Goal: Subscribe to service/newsletter: Subscribe to service/newsletter

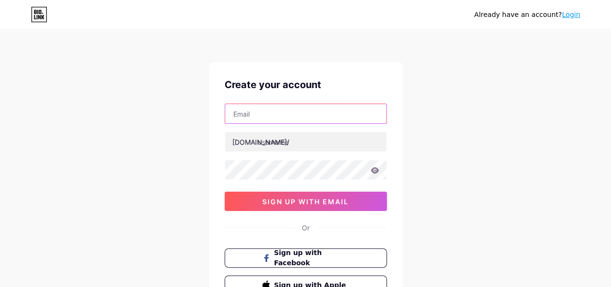
click at [258, 115] on input "text" at bounding box center [305, 113] width 161 height 19
type input "[EMAIL_ADDRESS][DOMAIN_NAME]"
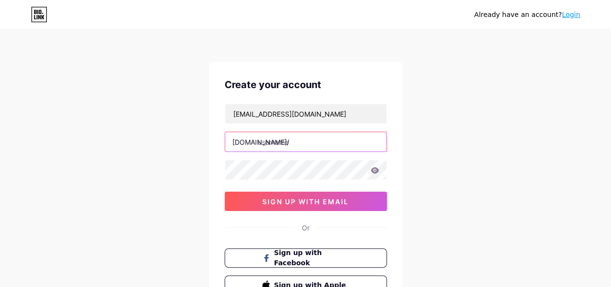
click at [300, 144] on input "text" at bounding box center [305, 141] width 161 height 19
type input "swagstardiamonds"
click at [462, 198] on div "Already have an account? Login Create your account [EMAIL_ADDRESS][DOMAIN_NAME]…" at bounding box center [305, 185] width 611 height 370
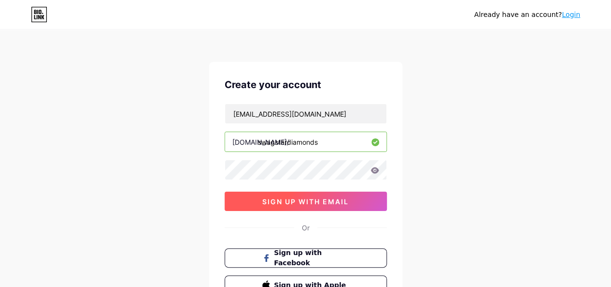
click at [344, 205] on button "sign up with email" at bounding box center [306, 200] width 162 height 19
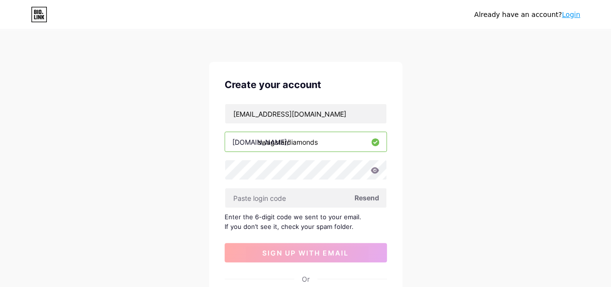
click at [427, 201] on div "Already have an account? Login Create your account [EMAIL_ADDRESS][DOMAIN_NAME]…" at bounding box center [305, 210] width 611 height 421
click at [448, 109] on div "Already have an account? Login Create your account [EMAIL_ADDRESS][DOMAIN_NAME]…" at bounding box center [305, 210] width 611 height 421
click at [303, 200] on input "text" at bounding box center [305, 197] width 161 height 19
paste input "227454"
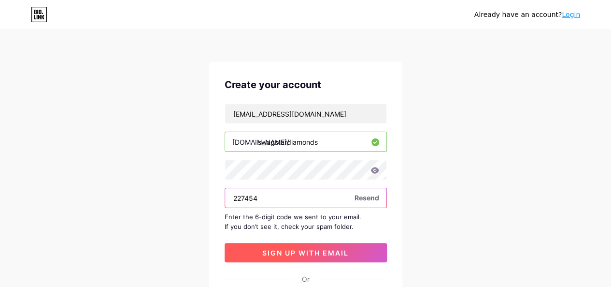
type input "227454"
click at [329, 253] on span "sign up with email" at bounding box center [305, 252] width 86 height 8
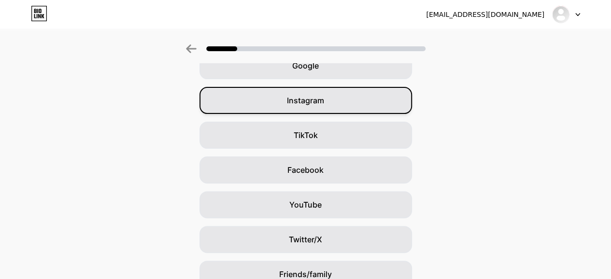
scroll to position [137, 0]
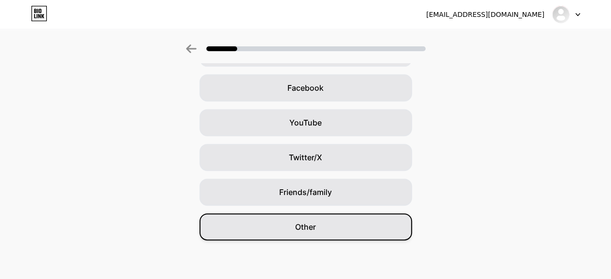
click at [332, 226] on div "Other" at bounding box center [306, 227] width 213 height 27
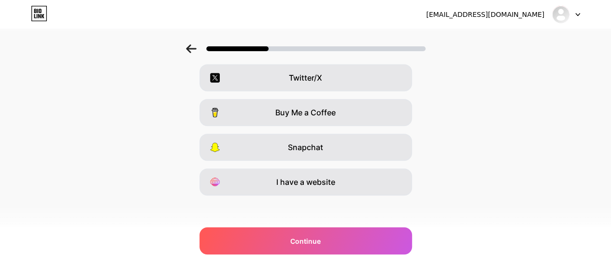
scroll to position [186, 0]
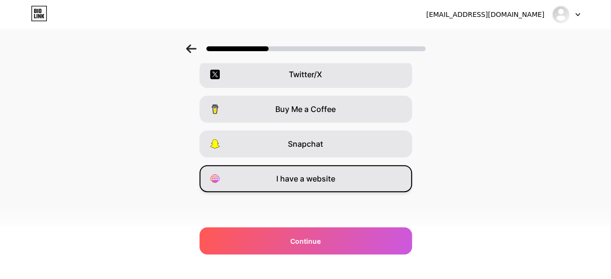
click at [337, 188] on div "I have a website" at bounding box center [306, 178] width 213 height 27
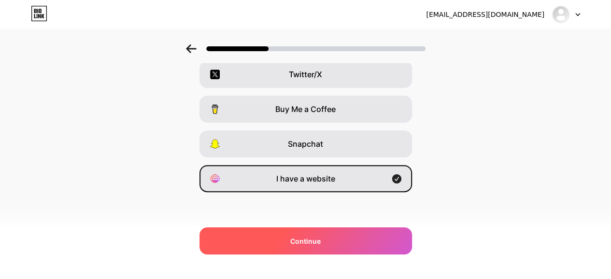
click at [332, 243] on div "Continue" at bounding box center [306, 241] width 213 height 27
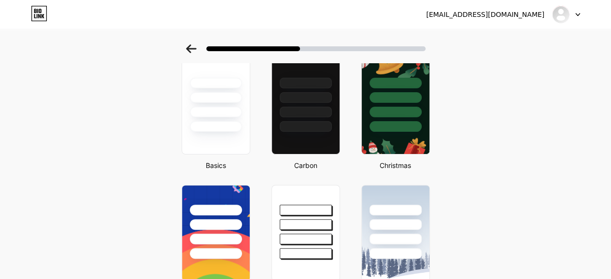
scroll to position [145, 0]
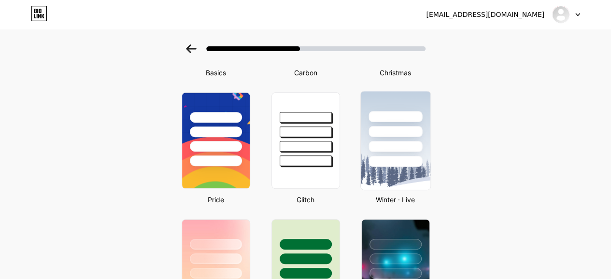
click at [408, 172] on img at bounding box center [395, 140] width 70 height 99
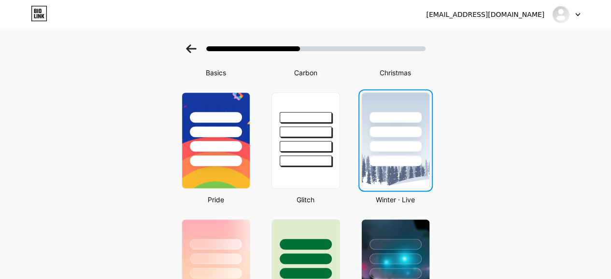
scroll to position [0, 0]
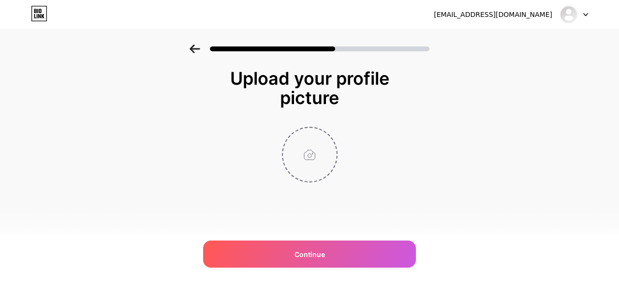
click at [305, 146] on input "file" at bounding box center [310, 155] width 54 height 54
type input "C:\fakepath\New Project.png"
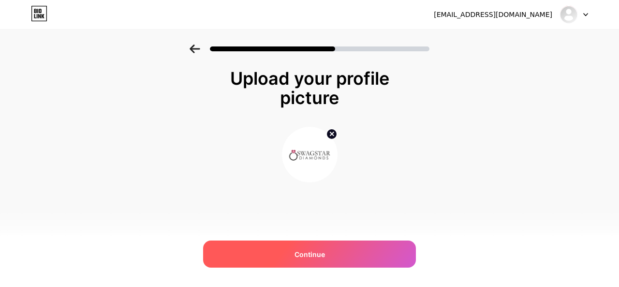
click at [342, 264] on div "Continue" at bounding box center [309, 253] width 213 height 27
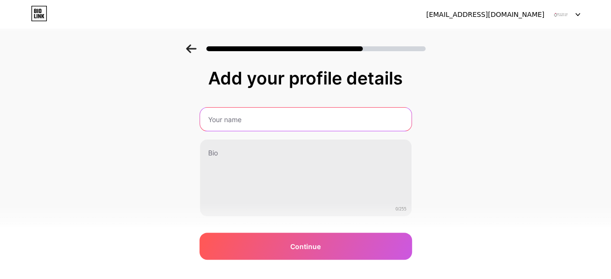
click at [336, 117] on input "text" at bounding box center [306, 119] width 212 height 23
type input "Swagstar Diamonds"
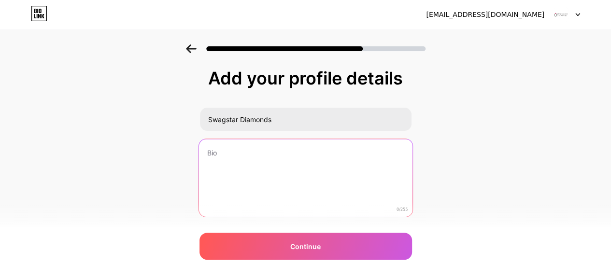
click at [281, 161] on textarea at bounding box center [306, 178] width 214 height 79
click at [235, 157] on textarea at bounding box center [306, 178] width 214 height 79
paste textarea "S"
drag, startPoint x: 335, startPoint y: 153, endPoint x: 179, endPoint y: 153, distance: 155.6
click at [181, 153] on div "Add your profile details Swagstar Diamonds Swagstar Diamonds Is Manufacturing 3…" at bounding box center [305, 154] width 611 height 221
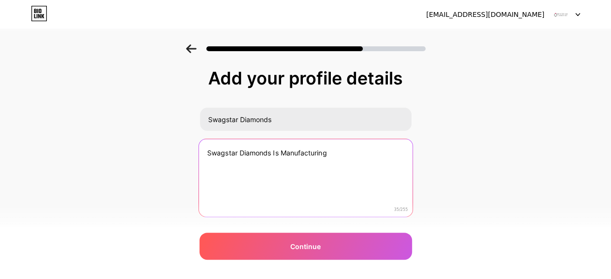
paste textarea "Wagstardiamonds is a jewelry manufacturer known for crafting fine pieces and se…"
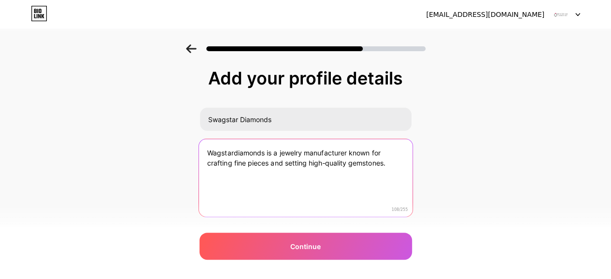
click at [213, 155] on textarea "Wagstardiamonds is a jewelry manufacturer known for crafting fine pieces and se…" at bounding box center [306, 178] width 214 height 79
click at [395, 163] on textarea "Swagstardiamonds is a jewelry manufacturer known for crafting fine pieces and s…" at bounding box center [306, 178] width 214 height 79
click at [396, 166] on textarea "Swagstardiamonds is a jewelry manufacturer known for crafting fine pieces and s…" at bounding box center [306, 178] width 214 height 79
click at [278, 168] on textarea "Swagstardiamonds is a jewelry manufacturer known for crafting fine pieces and s…" at bounding box center [306, 178] width 214 height 79
click at [306, 198] on textarea "Swagstardiamonds is a jewelry manufacturer known for crafting fine pieces and s…" at bounding box center [306, 178] width 214 height 79
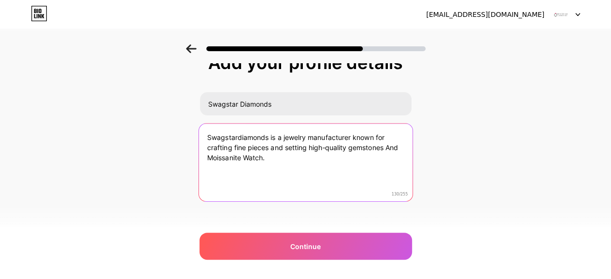
scroll to position [24, 0]
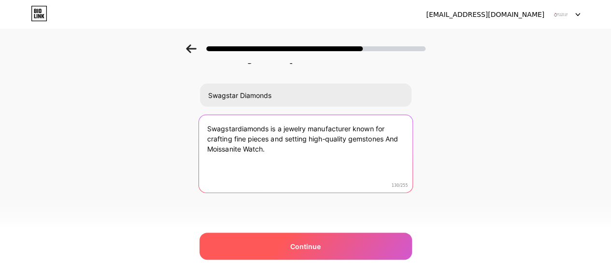
type textarea "Swagstardiamonds is a jewelry manufacturer known for crafting fine pieces and s…"
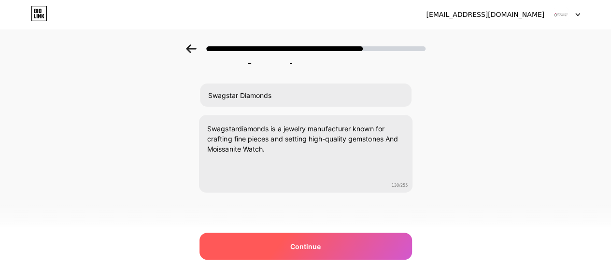
click at [313, 250] on span "Continue" at bounding box center [305, 247] width 30 height 10
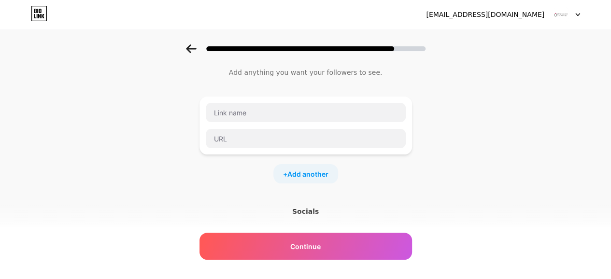
scroll to position [0, 0]
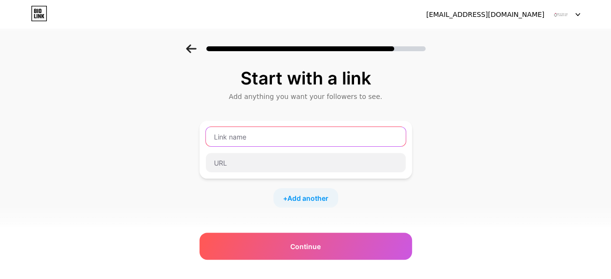
click at [269, 138] on input "text" at bounding box center [306, 136] width 200 height 19
type input "M"
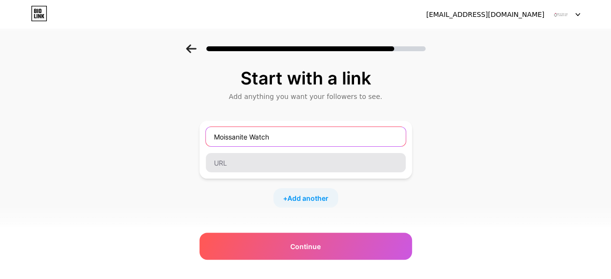
type input "Moissanite Watch"
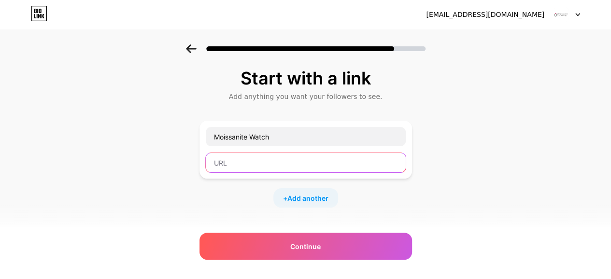
click at [296, 161] on input "text" at bounding box center [306, 162] width 200 height 19
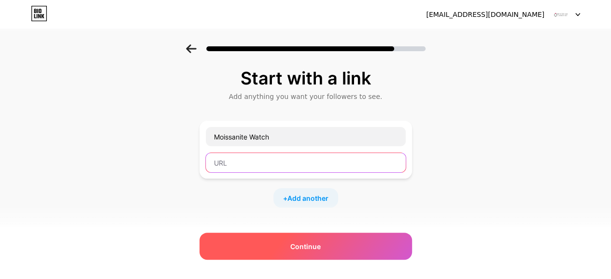
paste input "[URL][DOMAIN_NAME]"
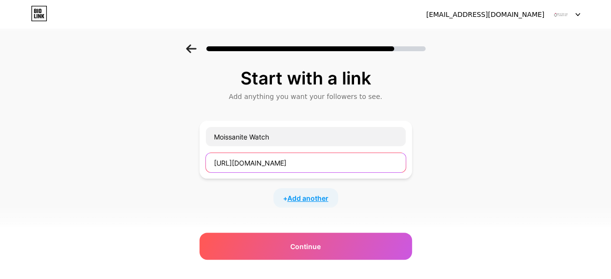
type input "[URL][DOMAIN_NAME]"
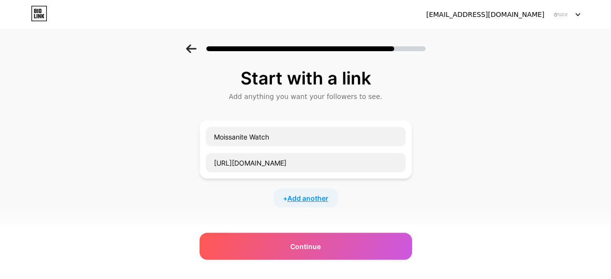
scroll to position [0, 0]
click at [308, 199] on span "Add another" at bounding box center [308, 198] width 41 height 10
click at [301, 202] on input "text" at bounding box center [306, 204] width 200 height 19
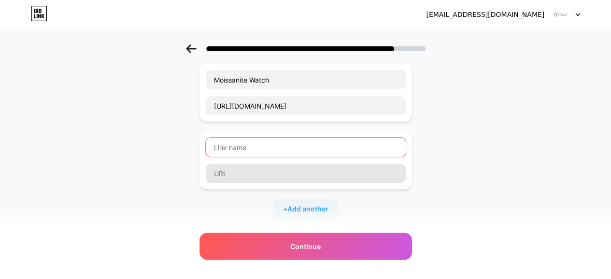
scroll to position [48, 0]
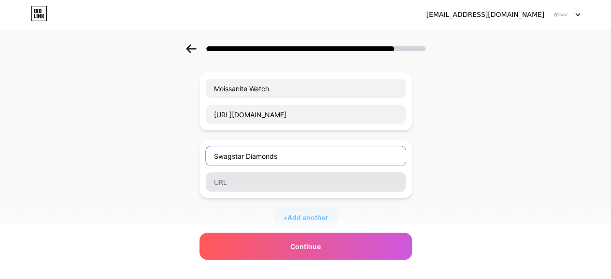
type input "Swagstar Diamonds"
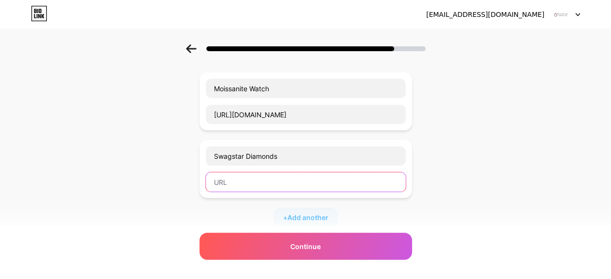
click at [278, 177] on input "text" at bounding box center [306, 182] width 200 height 19
paste input "[URL][DOMAIN_NAME]"
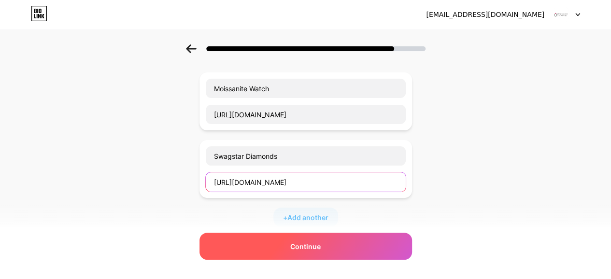
type input "[URL][DOMAIN_NAME]"
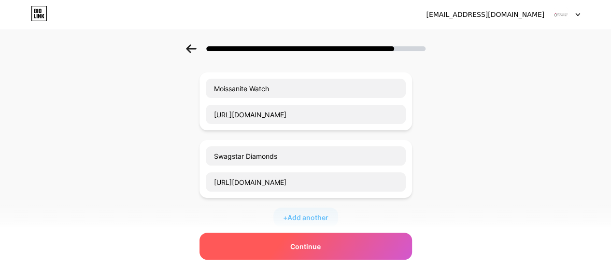
click at [357, 243] on div "Continue" at bounding box center [306, 246] width 213 height 27
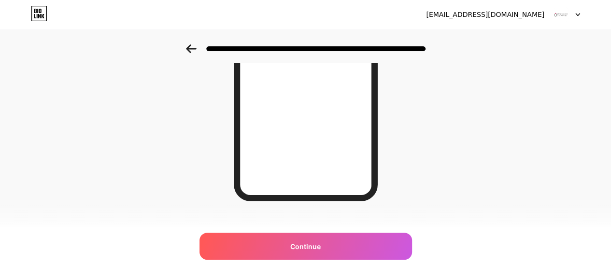
scroll to position [206, 0]
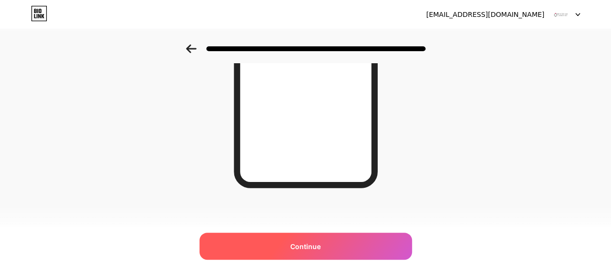
click at [304, 247] on span "Continue" at bounding box center [305, 247] width 30 height 10
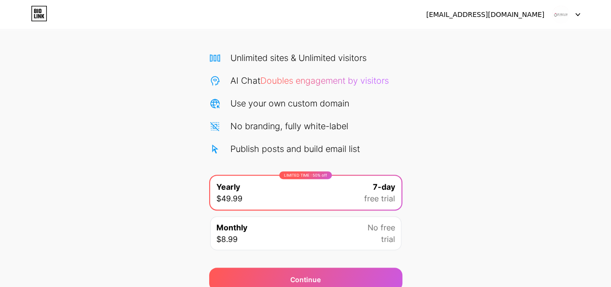
scroll to position [5, 0]
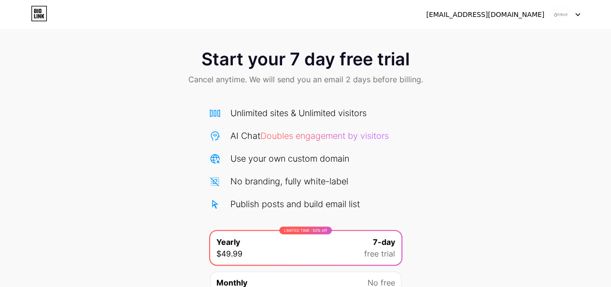
click at [316, 138] on span "Doubles engagement by visitors" at bounding box center [324, 135] width 129 height 10
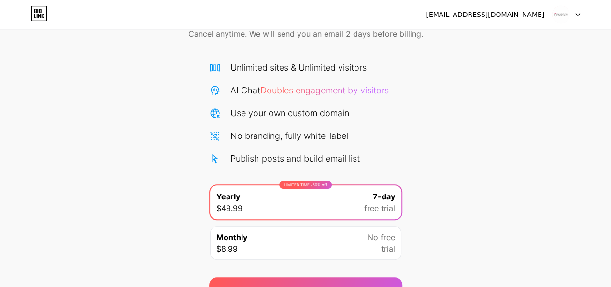
scroll to position [101, 0]
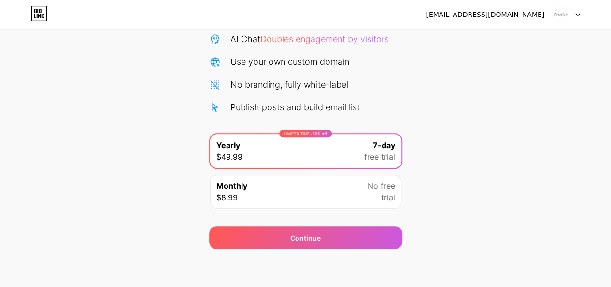
click at [311, 153] on div "LIMITED TIME : 50% off Yearly $49.99 7-day free trial" at bounding box center [305, 151] width 191 height 34
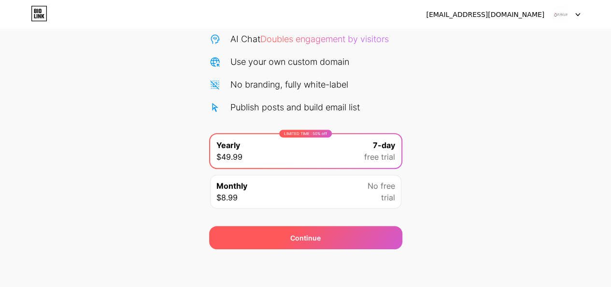
click at [284, 237] on div "Continue" at bounding box center [305, 237] width 193 height 23
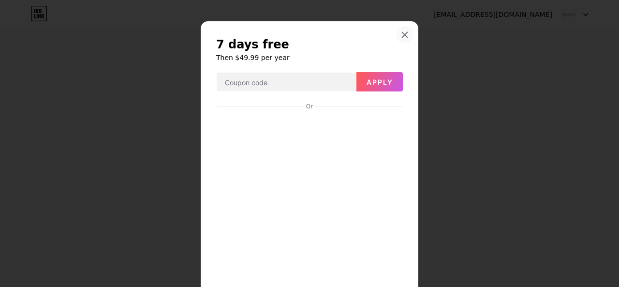
click at [401, 30] on div at bounding box center [404, 34] width 17 height 17
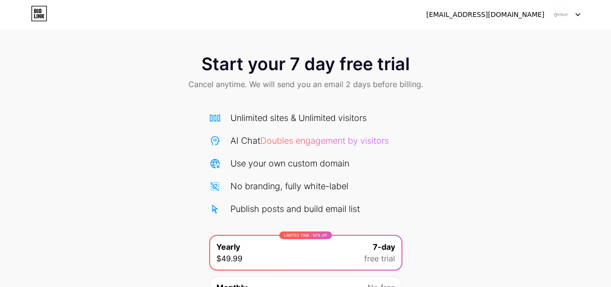
scroll to position [0, 0]
click at [562, 13] on img at bounding box center [561, 14] width 18 height 18
click at [469, 108] on div "Start your 7 day free trial Cancel anytime. We will send you an email 2 days be…" at bounding box center [305, 197] width 611 height 306
click at [44, 16] on icon at bounding box center [39, 13] width 16 height 15
click at [575, 12] on div at bounding box center [566, 14] width 28 height 17
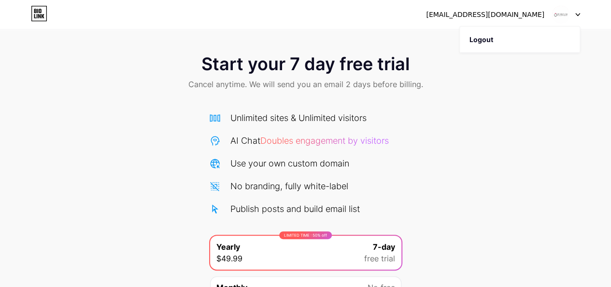
click at [482, 69] on div "Start your 7 day free trial Cancel anytime. We will send you an email 2 days be…" at bounding box center [305, 72] width 611 height 57
click at [473, 21] on div "[EMAIL_ADDRESS][DOMAIN_NAME]" at bounding box center [503, 14] width 154 height 17
click at [559, 14] on img at bounding box center [561, 14] width 18 height 18
click at [459, 173] on div "Start your 7 day free trial Cancel anytime. We will send you an email 2 days be…" at bounding box center [305, 197] width 611 height 306
click at [431, 130] on div "Start your 7 day free trial Cancel anytime. We will send you an email 2 days be…" at bounding box center [305, 197] width 611 height 306
